Goal: Task Accomplishment & Management: Manage account settings

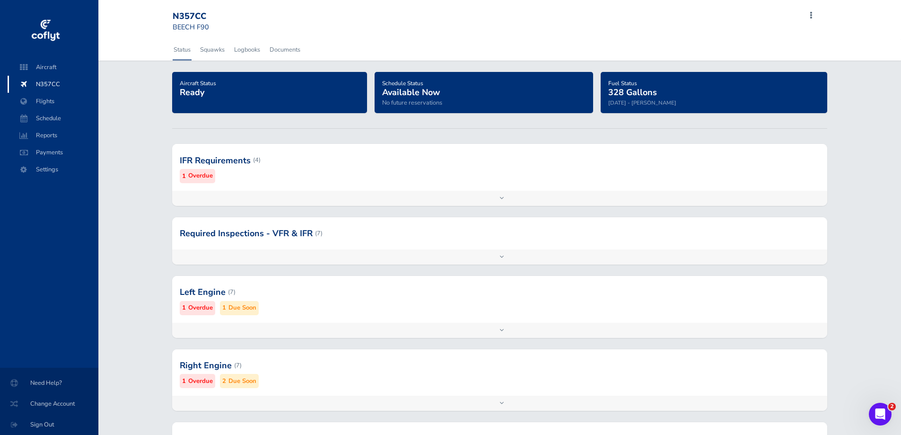
click at [202, 175] on small "Overdue" at bounding box center [200, 176] width 25 height 10
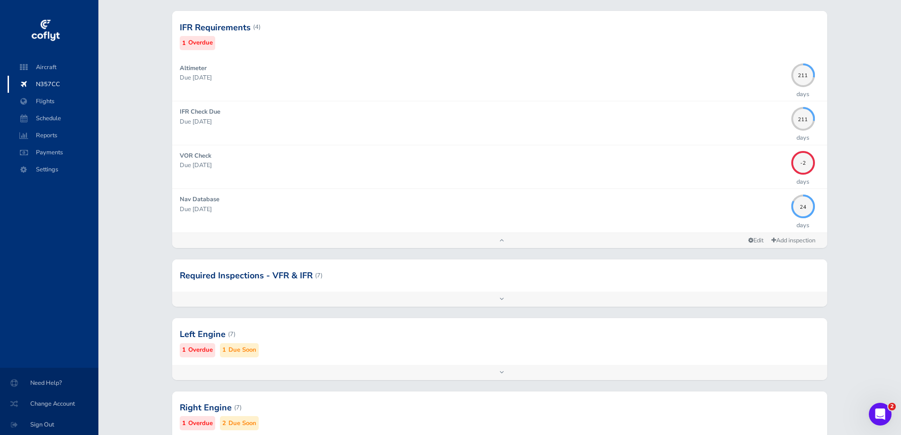
scroll to position [189, 0]
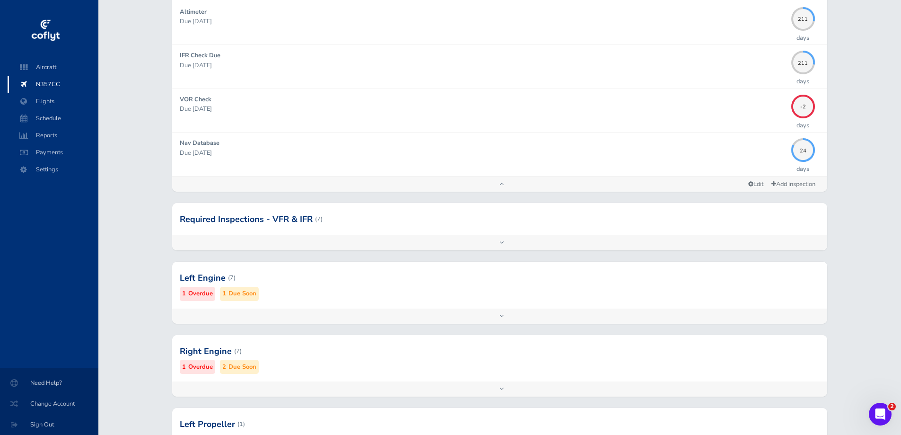
click at [228, 280] on div at bounding box center [499, 277] width 655 height 46
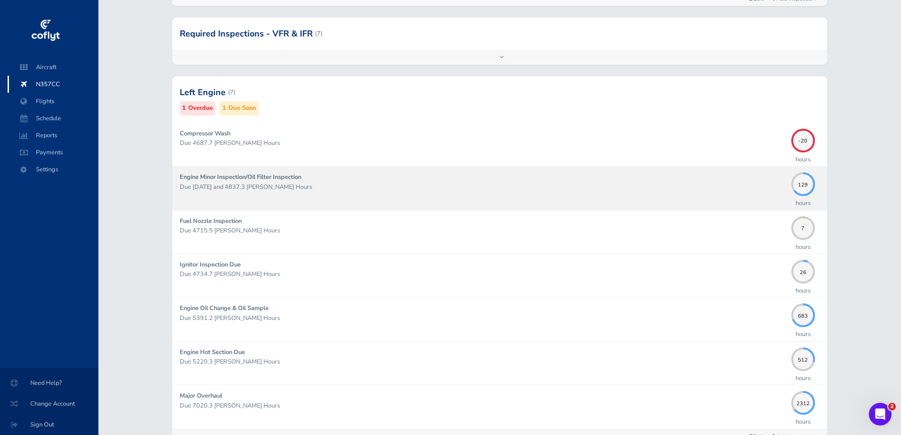
scroll to position [378, 0]
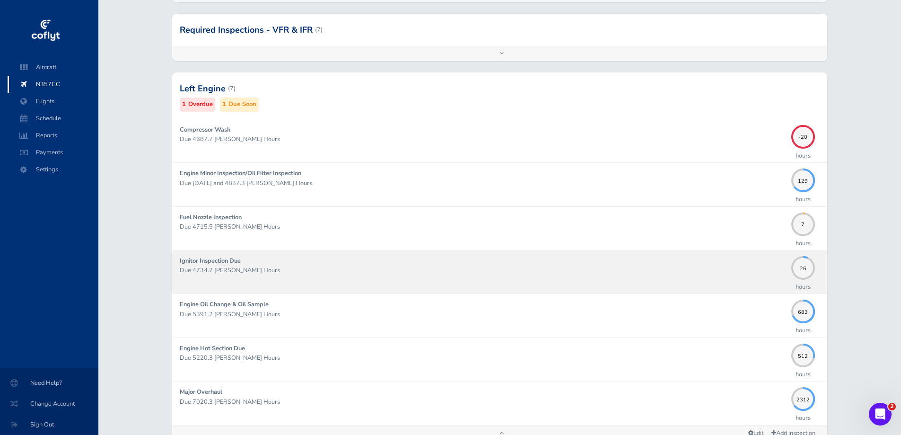
click at [315, 274] on p "Due 4734.7 Hobbs Hours" at bounding box center [483, 269] width 606 height 9
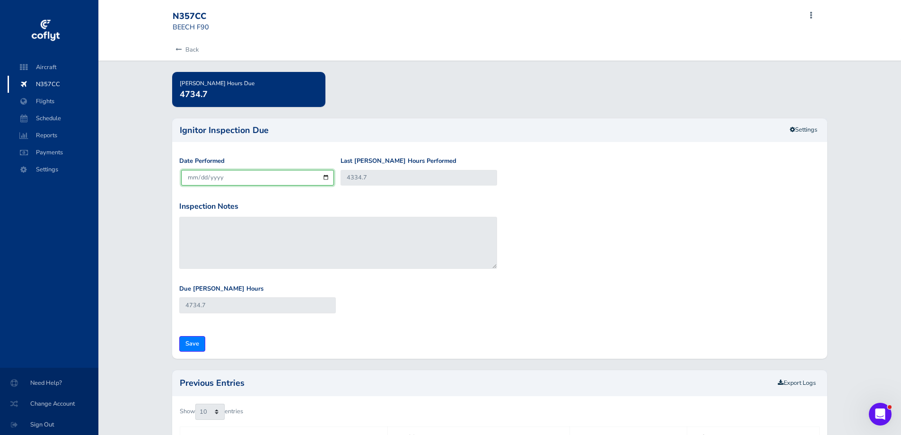
click at [243, 178] on input "[DATE]" at bounding box center [257, 178] width 153 height 16
click at [326, 177] on input "[DATE]" at bounding box center [257, 178] width 153 height 16
type input "[DATE]"
drag, startPoint x: 373, startPoint y: 175, endPoint x: 347, endPoint y: 175, distance: 26.0
click at [347, 175] on input "4334.7" at bounding box center [419, 178] width 157 height 16
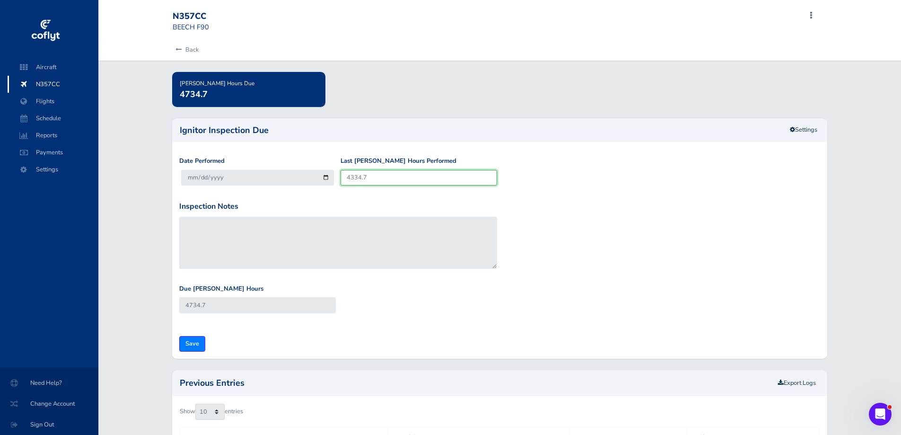
type input "4"
type input "404"
type input "47"
type input "447"
type input "470"
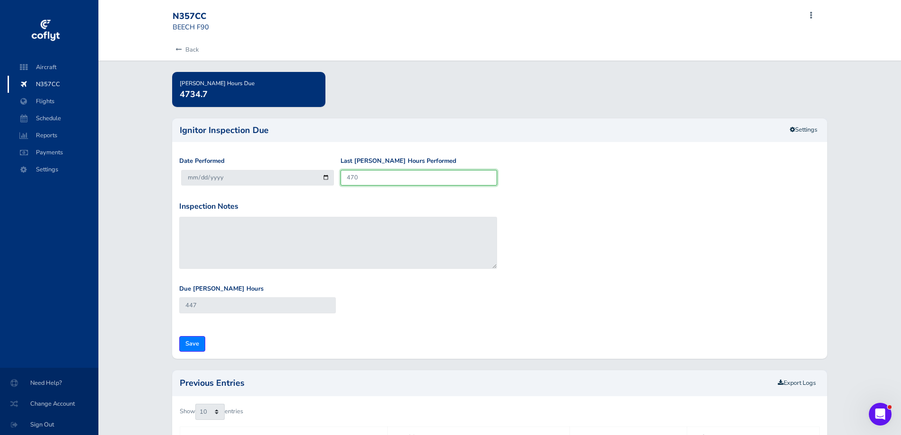
type input "870"
type input "4707"
type input "5107"
type input "4707.7"
type input "5107.7"
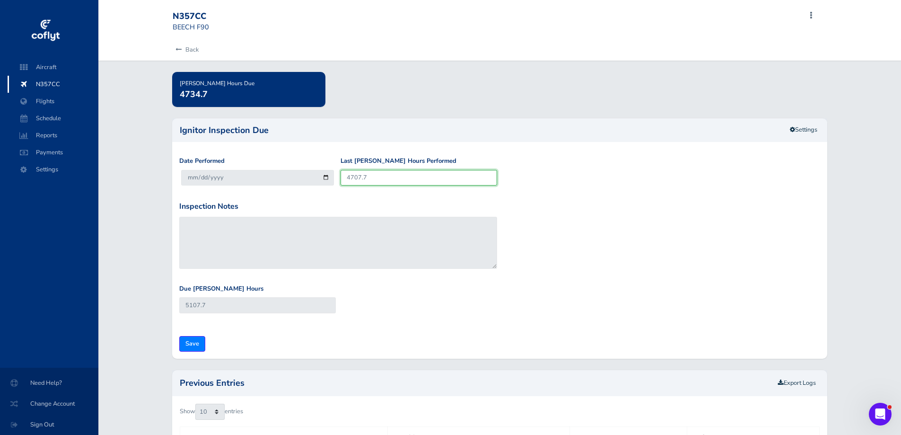
type input "4707.7"
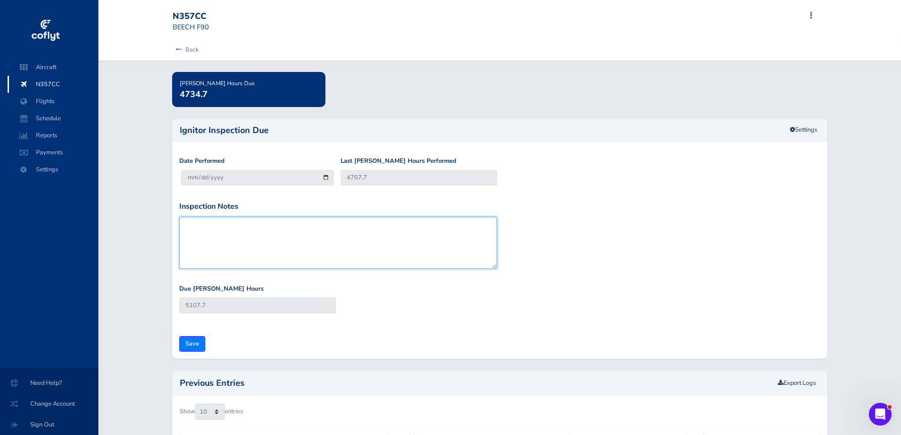
click at [193, 226] on textarea "Inspection Notes" at bounding box center [338, 243] width 318 height 52
type textarea "I"
click at [365, 222] on textarea "Both ignitors on both engines changed (Total of 4) (Champoin CH34055)" at bounding box center [338, 243] width 318 height 52
type textarea "Both ignitors on both engines changed (Total of 4) [DATE] (Champoin CH34055)"
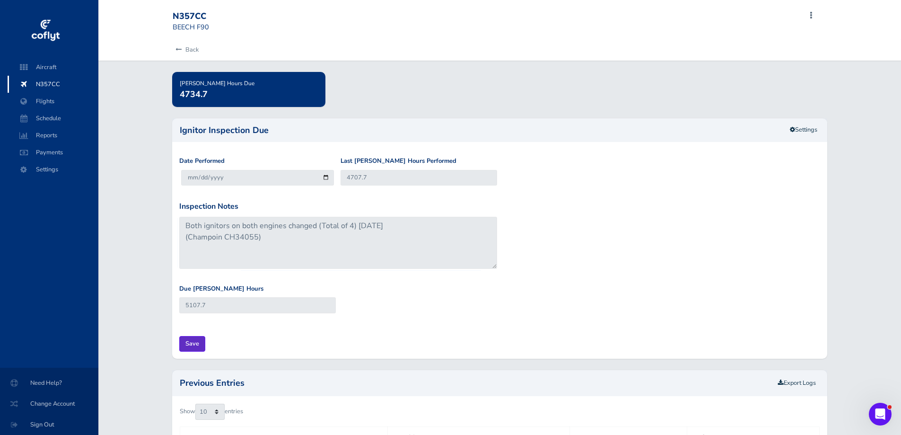
click at [188, 346] on input "Save" at bounding box center [192, 344] width 26 height 16
type input "Update Inspection"
click at [194, 50] on link "Back" at bounding box center [186, 49] width 26 height 21
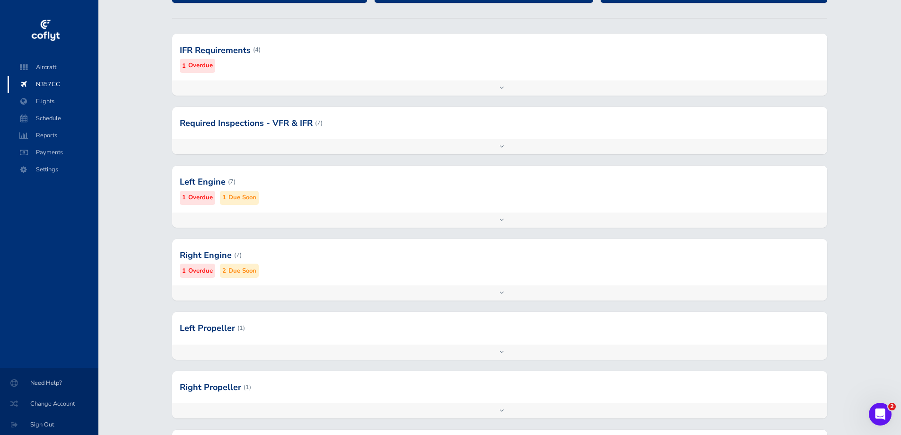
scroll to position [142, 0]
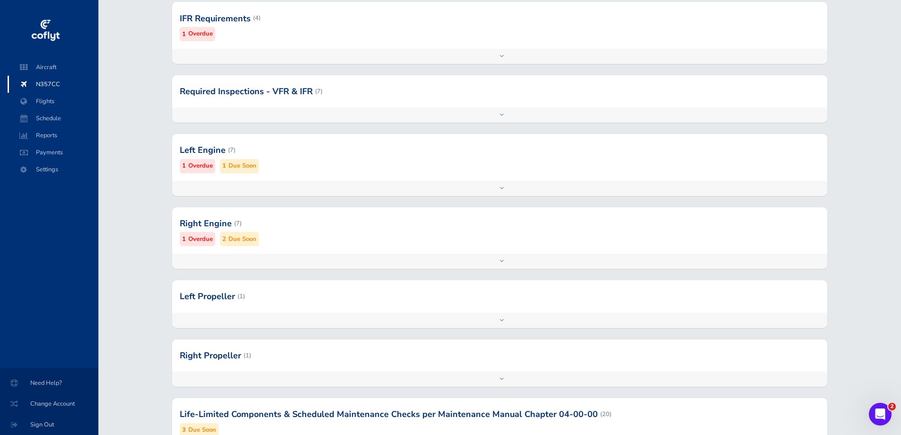
click at [227, 296] on div at bounding box center [499, 296] width 655 height 32
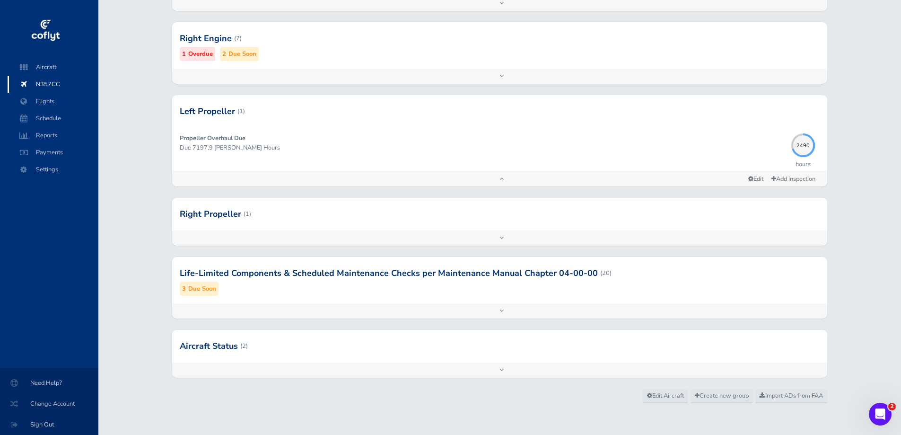
scroll to position [328, 0]
click at [204, 287] on small "Due Soon" at bounding box center [202, 287] width 28 height 10
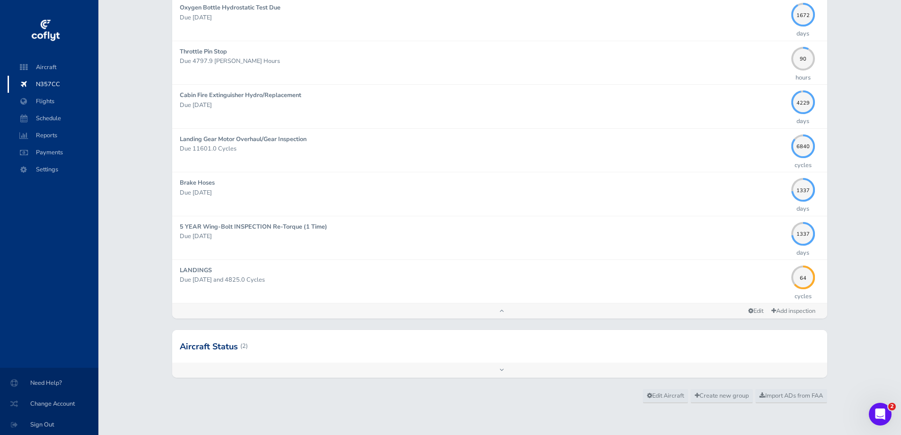
scroll to position [1203, 0]
click at [297, 335] on div at bounding box center [499, 344] width 655 height 32
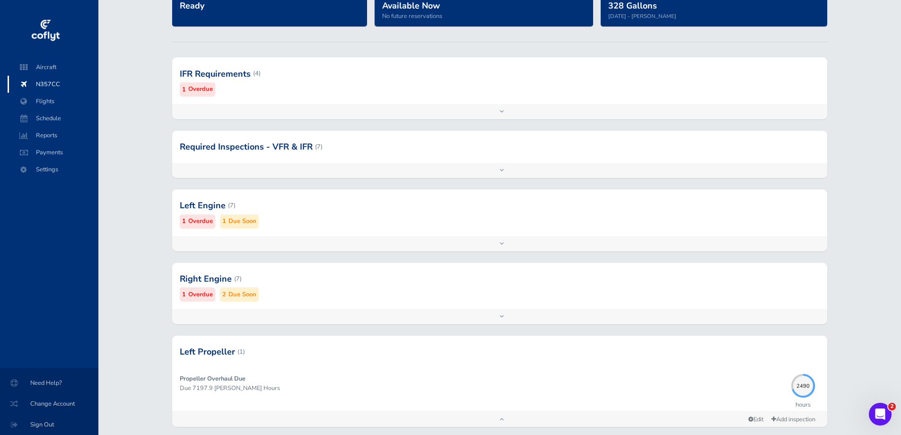
scroll to position [0, 0]
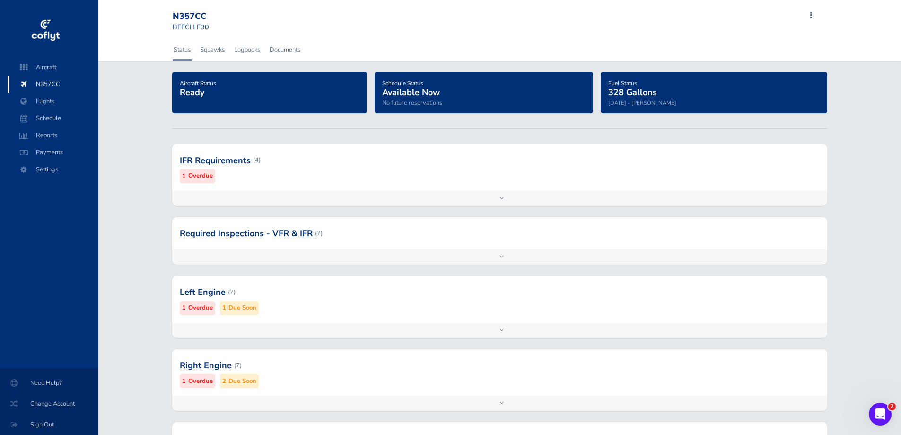
click at [206, 176] on small "Overdue" at bounding box center [200, 176] width 25 height 10
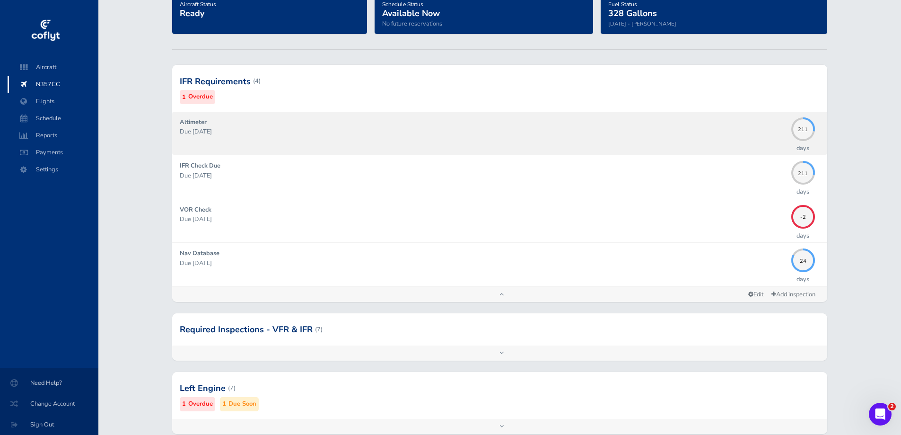
scroll to position [142, 0]
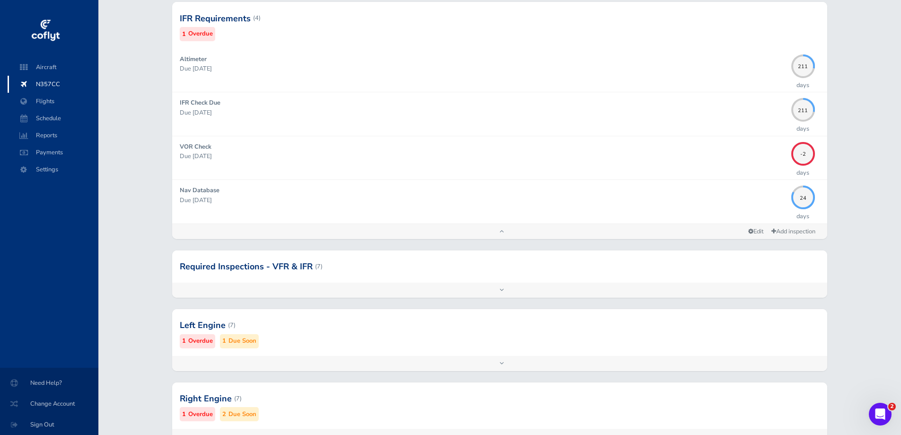
click at [271, 264] on div at bounding box center [499, 266] width 655 height 32
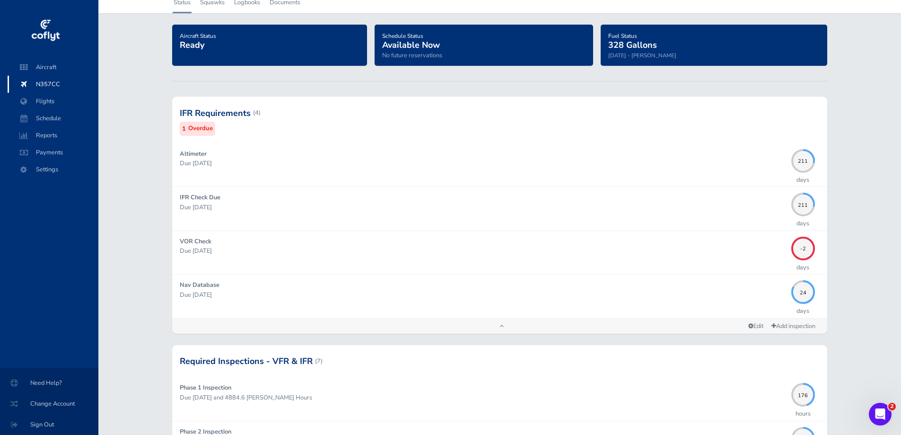
scroll to position [0, 0]
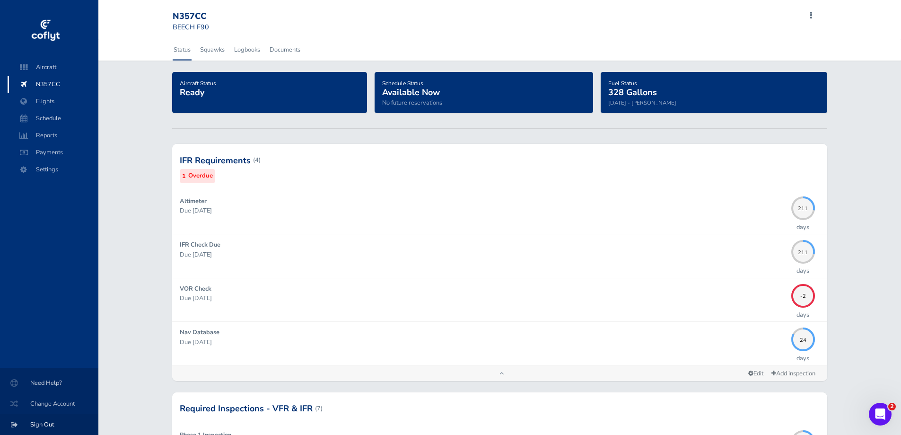
click at [45, 422] on span "Sign Out" at bounding box center [49, 424] width 76 height 17
